Goal: Information Seeking & Learning: Understand process/instructions

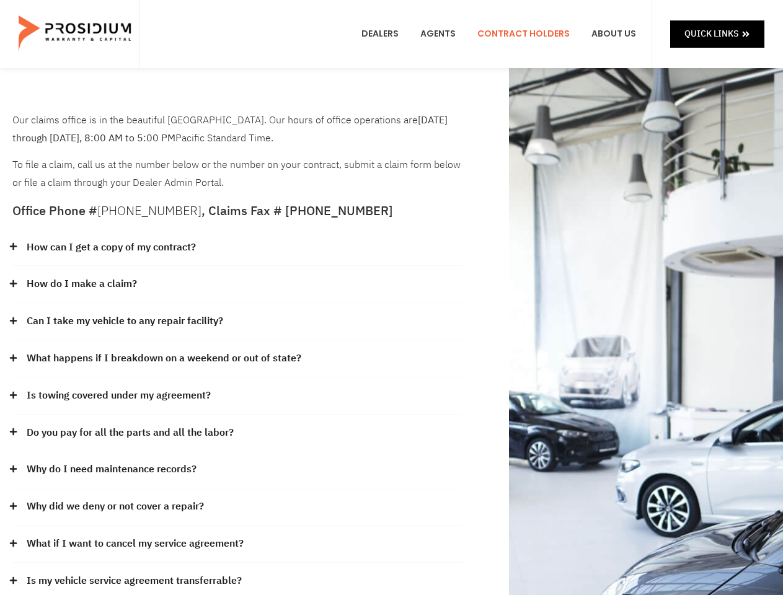
click at [391, 298] on div "How do I make a claim?" at bounding box center [237, 284] width 450 height 37
click at [237, 248] on div "How can I get a copy of my contract?" at bounding box center [237, 247] width 450 height 37
click at [110, 247] on link "How can I get a copy of my contract?" at bounding box center [111, 248] width 169 height 18
click at [237, 285] on div "How do I make a claim?" at bounding box center [237, 284] width 450 height 37
click at [81, 284] on link "How do I make a claim?" at bounding box center [82, 284] width 110 height 18
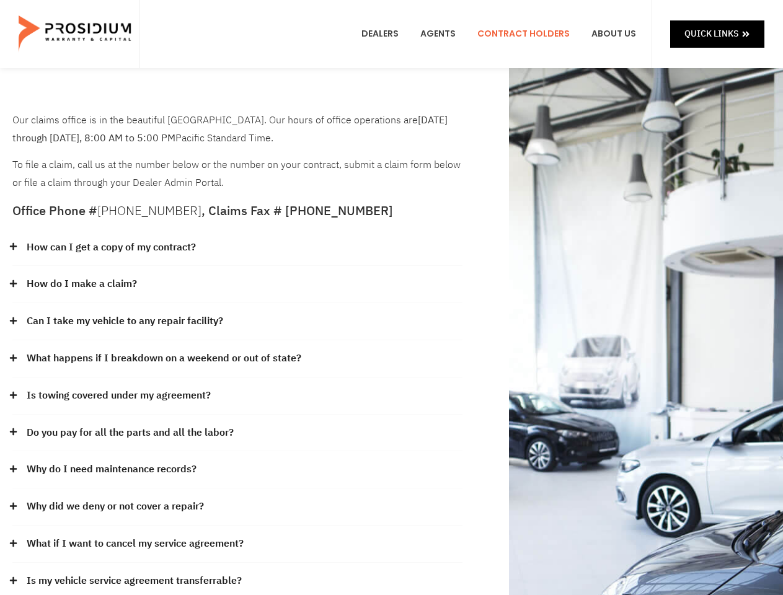
click at [237, 322] on div "Can I take my vehicle to any repair facility?" at bounding box center [237, 321] width 450 height 37
click at [125, 321] on link "Can I take my vehicle to any repair facility?" at bounding box center [125, 321] width 197 height 18
click at [237, 359] on link "What happens if I breakdown on a weekend or out of state?" at bounding box center [164, 359] width 275 height 18
click at [162, 358] on link "What happens if I breakdown on a weekend or out of state?" at bounding box center [164, 359] width 275 height 18
click at [237, 396] on div "Is towing covered under my agreement?" at bounding box center [237, 396] width 450 height 37
